Goal: Information Seeking & Learning: Learn about a topic

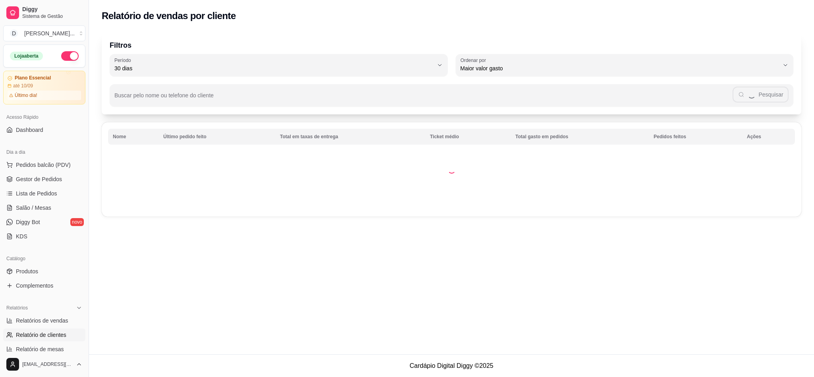
select select "30"
select select "HIGHEST_TOTAL_SPENT_WITH_ORDERS"
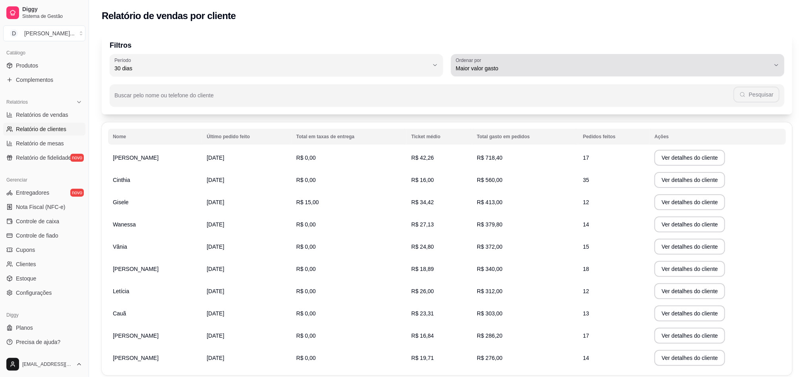
click at [597, 67] on span "Maior valor gasto" at bounding box center [613, 68] width 314 height 8
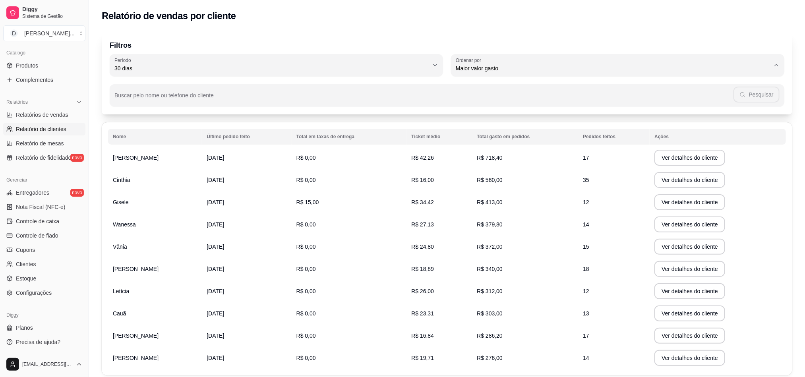
click at [543, 85] on span "Maior número de pedidos" at bounding box center [614, 87] width 300 height 8
type input "HIGHEST_ORDER_COUNT"
select select "HIGHEST_ORDER_COUNT"
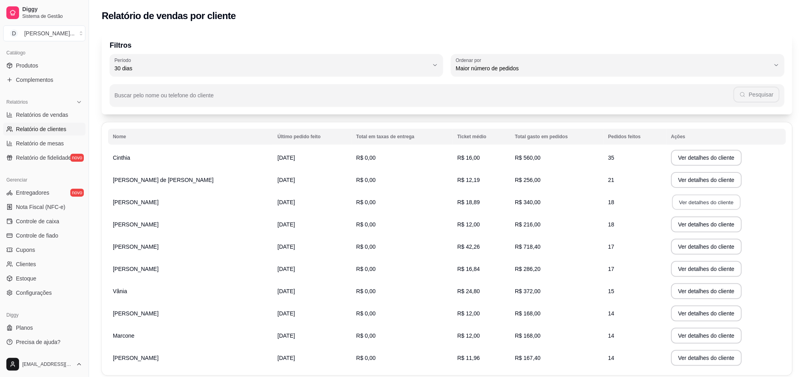
click at [702, 207] on button "Ver detalhes do cliente" at bounding box center [706, 202] width 68 height 15
drag, startPoint x: 605, startPoint y: 251, endPoint x: 546, endPoint y: 249, distance: 59.2
click at [546, 249] on tr "[PERSON_NAME] [DATE] R$ 0,00 R$ 42,26 R$ 718,40 17 Ver detalhes do cliente" at bounding box center [447, 247] width 678 height 22
click at [546, 249] on td "R$ 718,40" at bounding box center [556, 247] width 93 height 22
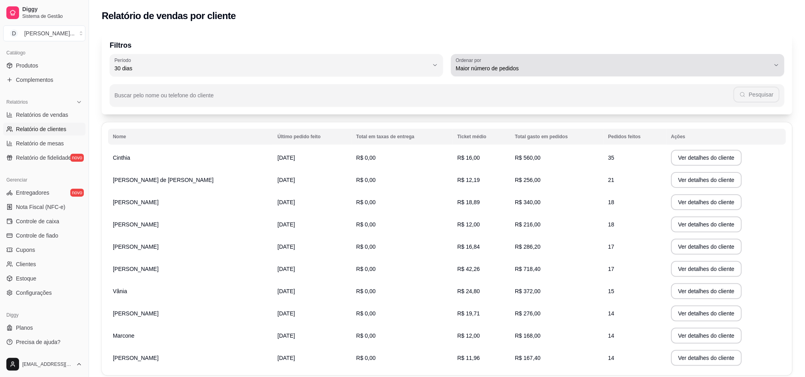
click at [752, 70] on span "Maior número de pedidos" at bounding box center [613, 68] width 314 height 8
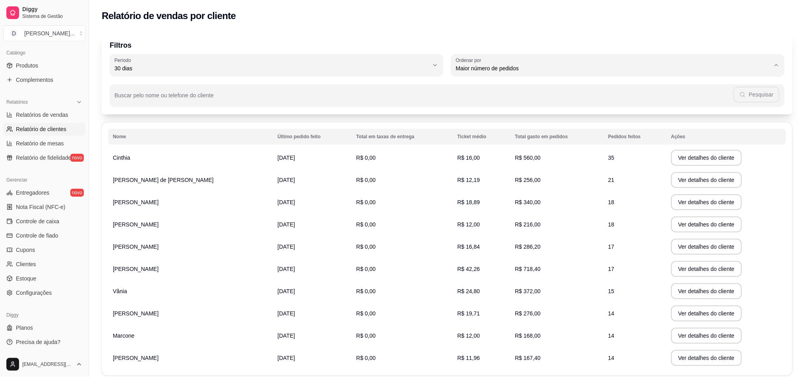
click at [521, 114] on span "Maior valor gasto" at bounding box center [614, 113] width 300 height 8
type input "HIGHEST_TOTAL_SPENT_WITH_ORDERS"
select select "HIGHEST_TOTAL_SPENT_WITH_ORDERS"
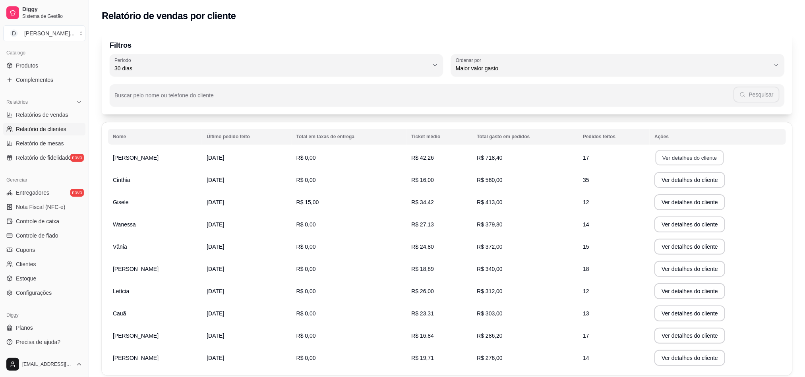
click at [692, 158] on button "Ver detalhes do cliente" at bounding box center [689, 157] width 68 height 15
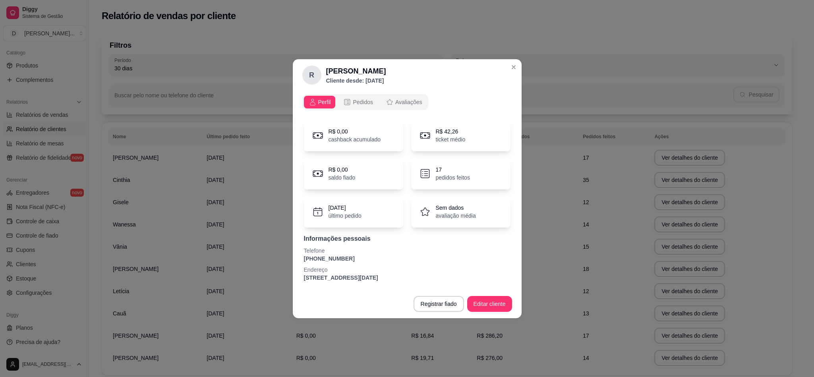
click at [344, 218] on p "último pedido" at bounding box center [345, 216] width 33 height 8
click at [349, 102] on icon "opções" at bounding box center [347, 102] width 8 height 8
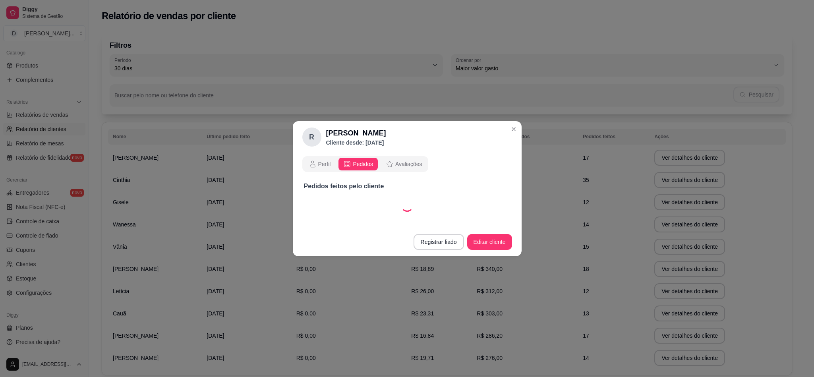
select select "30"
select select "ALL"
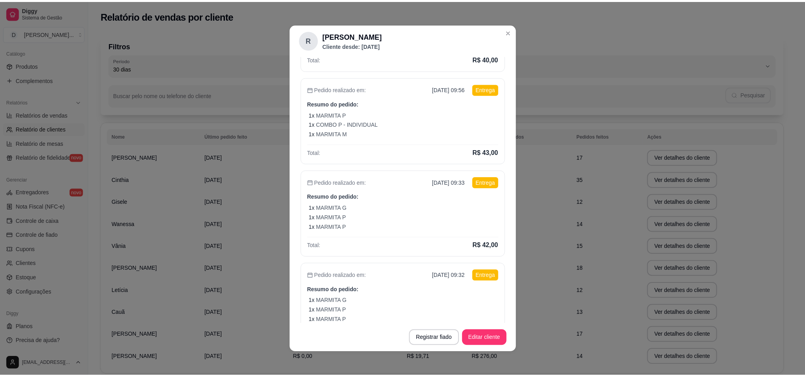
scroll to position [294, 0]
